Goal: Transaction & Acquisition: Obtain resource

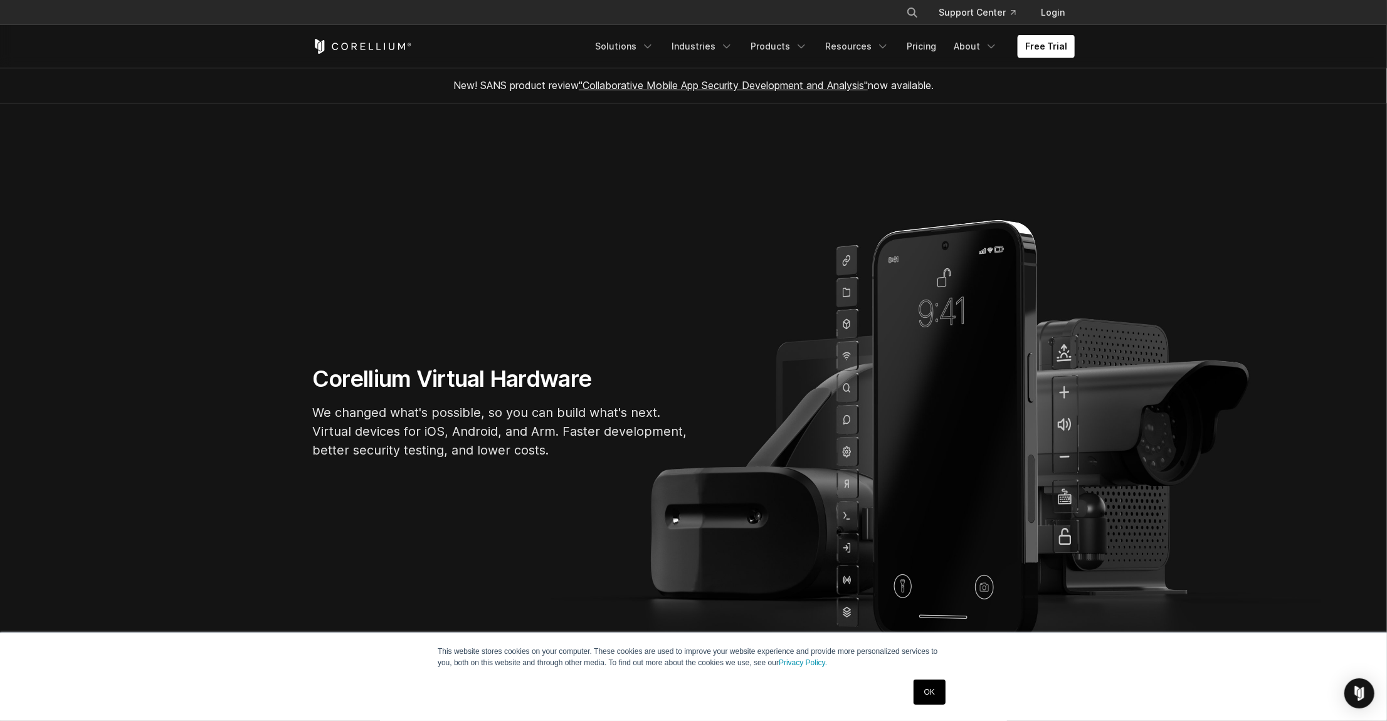
click at [1030, 45] on link "Free Trial" at bounding box center [1045, 46] width 57 height 23
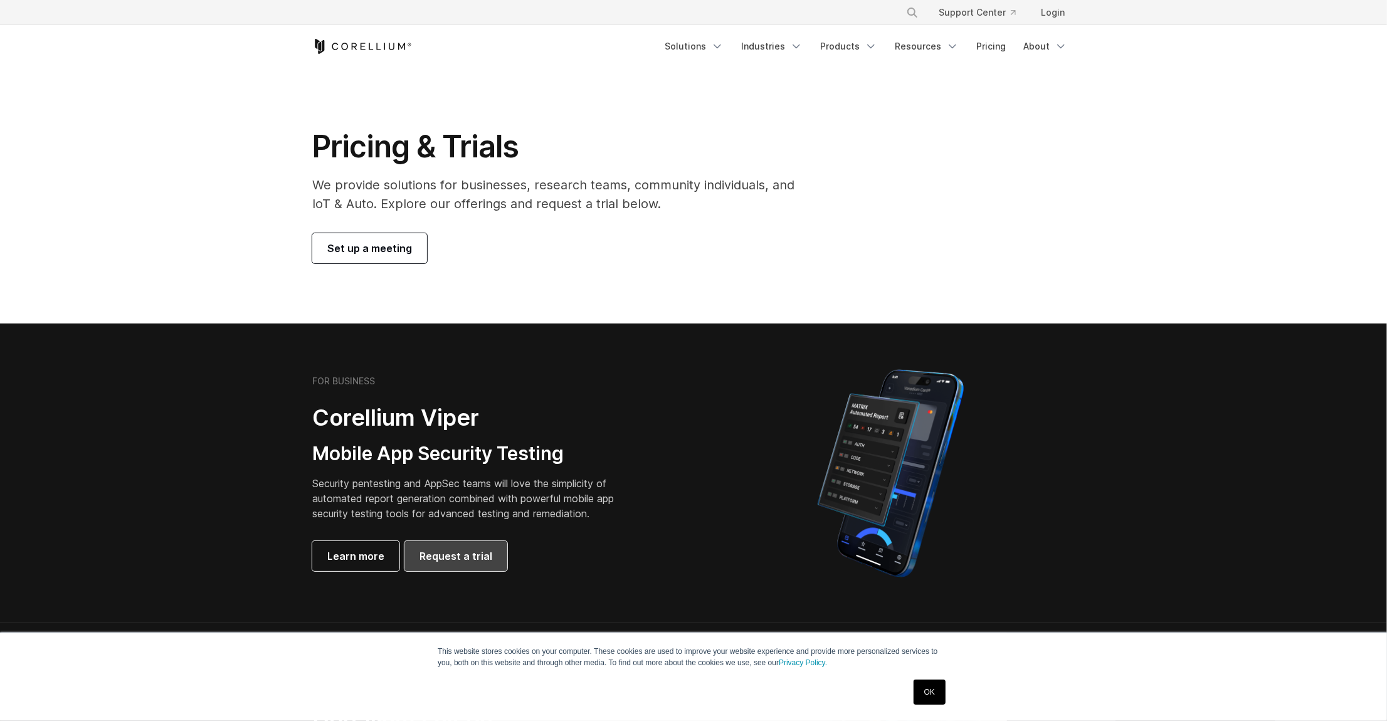
click at [464, 564] on link "Request a trial" at bounding box center [455, 556] width 103 height 30
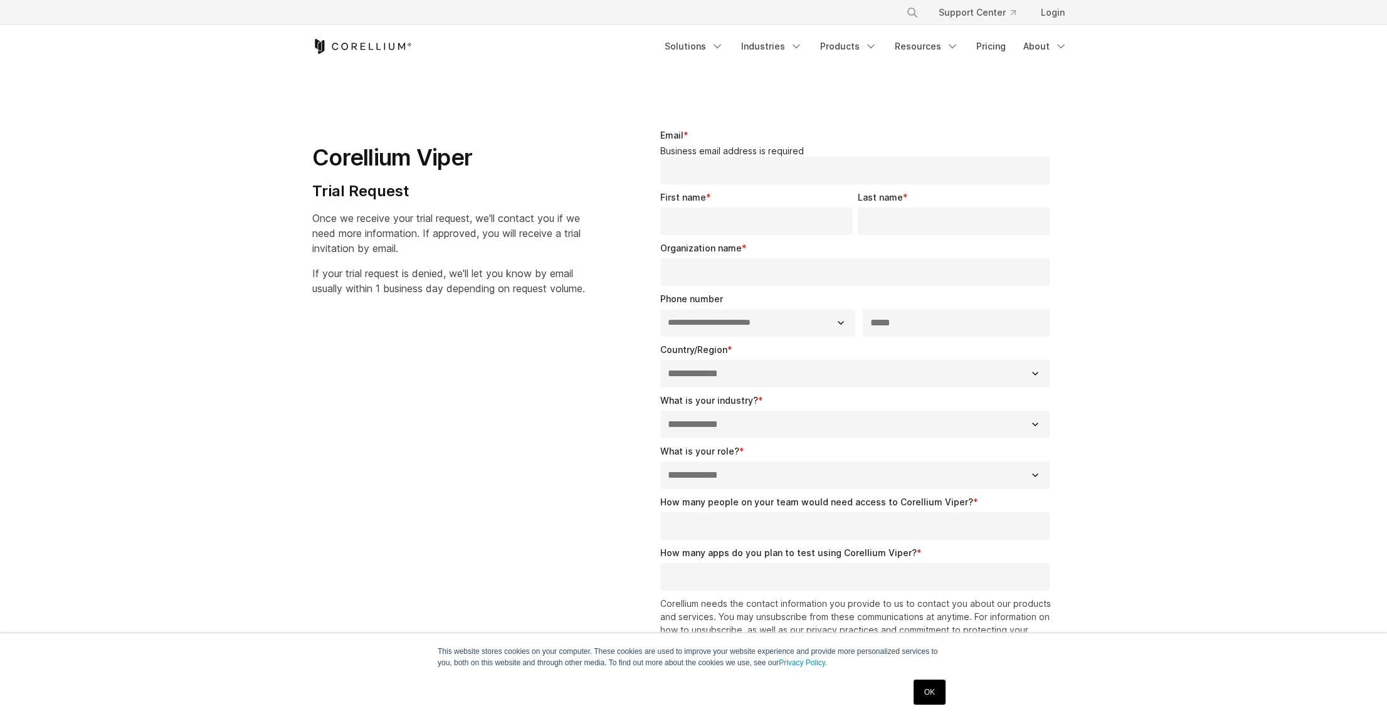
select select "**"
